Goal: Task Accomplishment & Management: Manage account settings

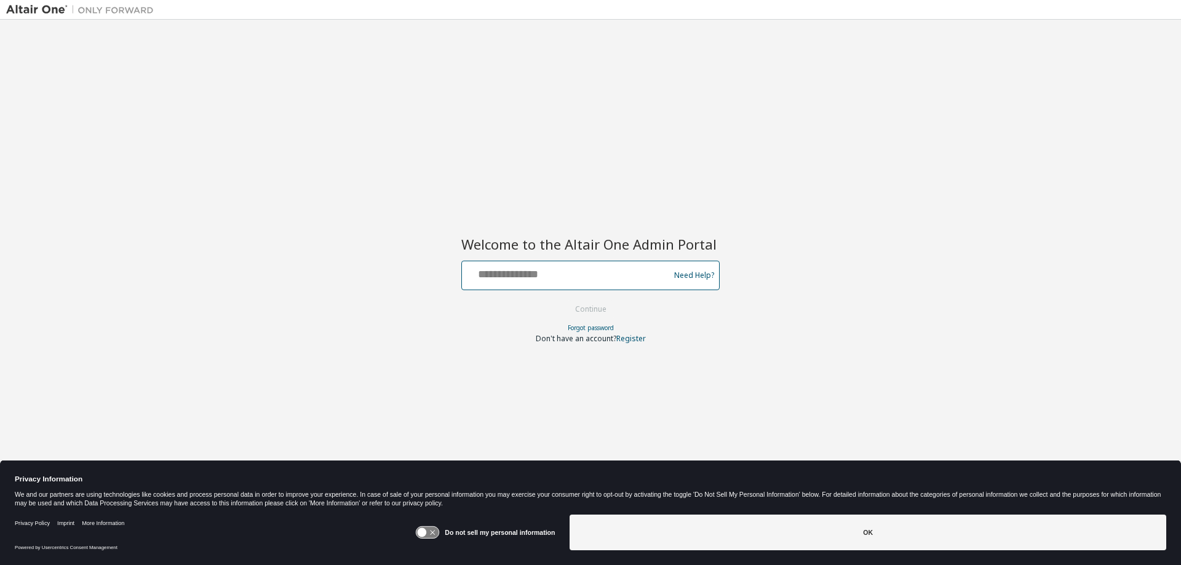
click at [547, 264] on input "text" at bounding box center [567, 273] width 201 height 18
type input "**********"
click at [601, 309] on button "Continue" at bounding box center [590, 309] width 57 height 18
